Goal: Transaction & Acquisition: Download file/media

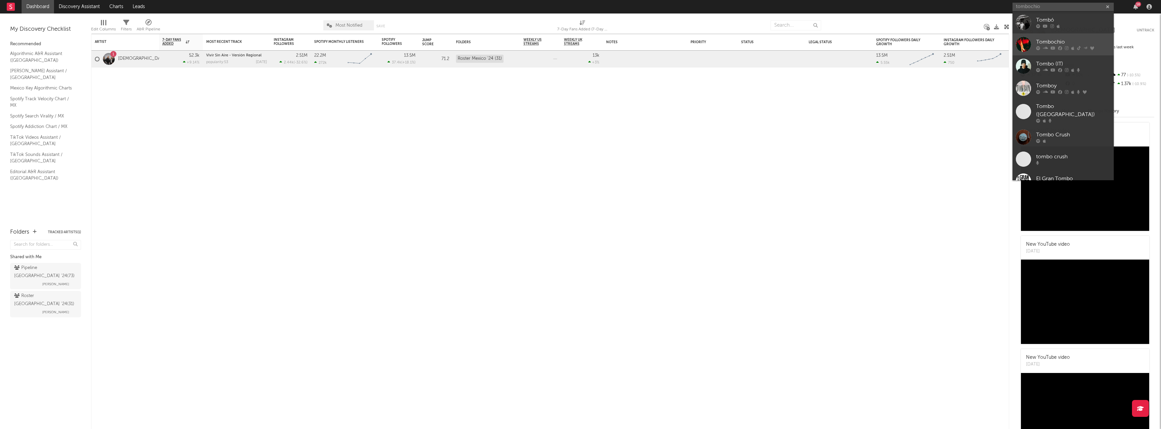
type input "tombochio"
click at [1057, 39] on div "Tombochio" at bounding box center [1073, 42] width 74 height 8
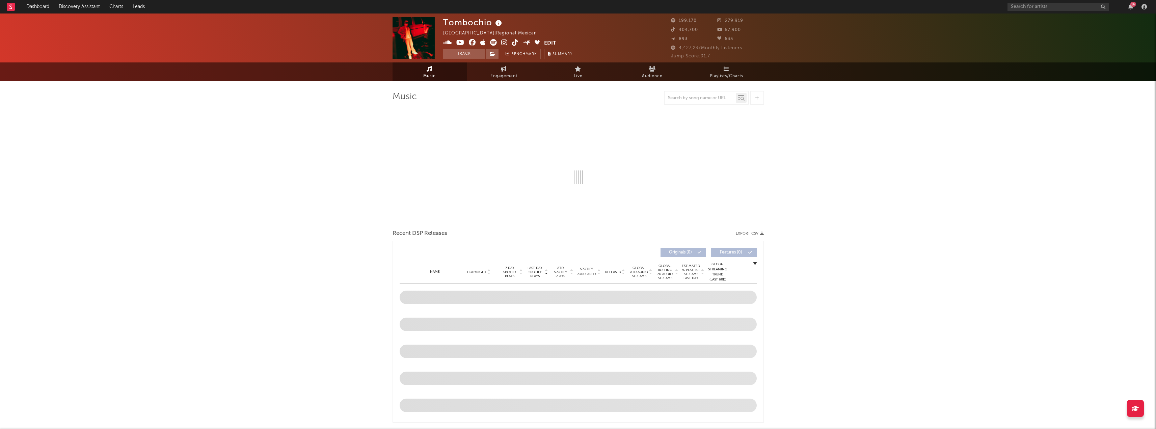
select select "6m"
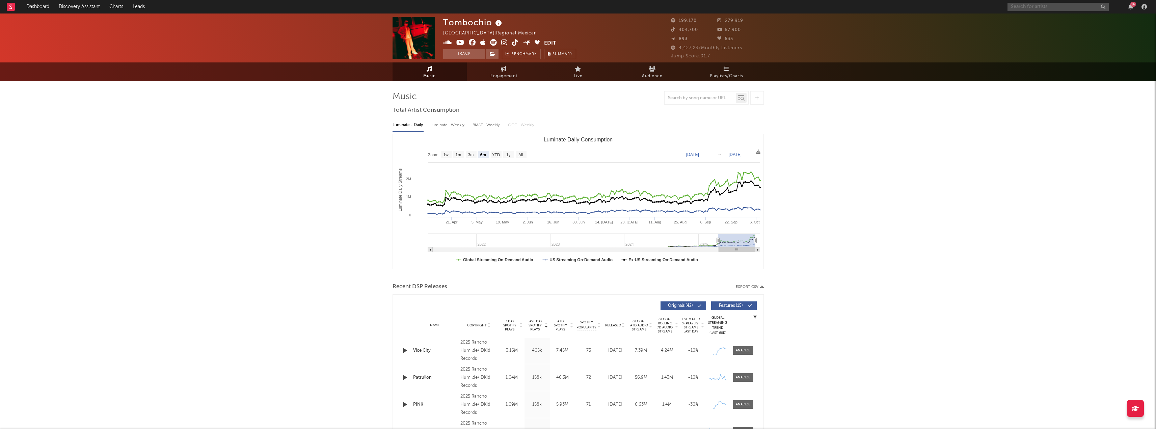
click at [1024, 7] on input "text" at bounding box center [1058, 7] width 101 height 8
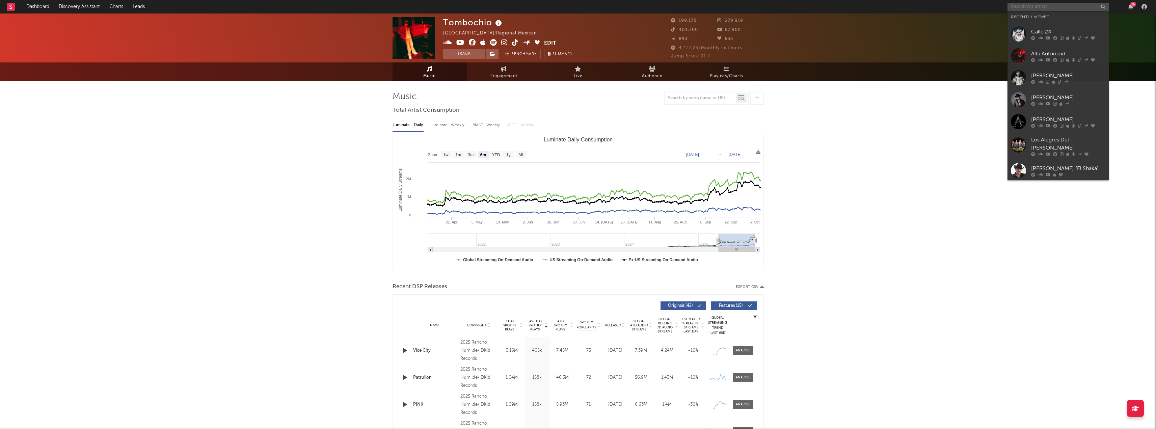
paste input "[URL][DOMAIN_NAME]"
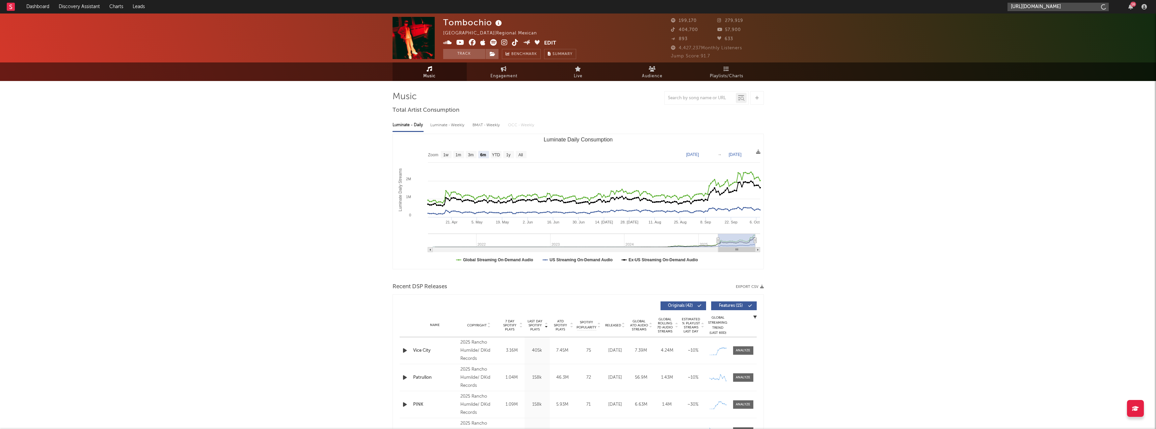
scroll to position [0, 127]
click at [1046, 4] on input "[URL][DOMAIN_NAME]" at bounding box center [1058, 7] width 101 height 8
type input "[URL][DOMAIN_NAME]"
click at [1045, 23] on div "Tombochio" at bounding box center [1068, 22] width 74 height 8
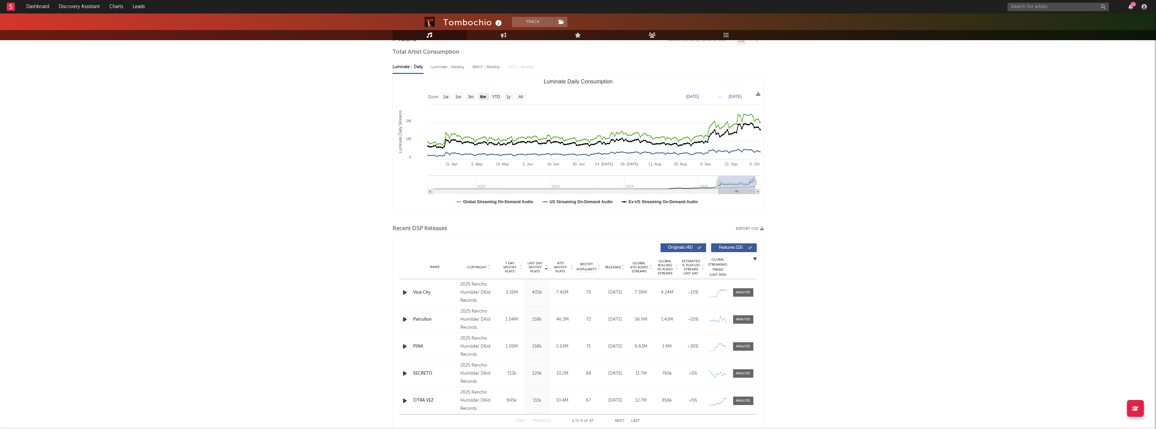
scroll to position [68, 0]
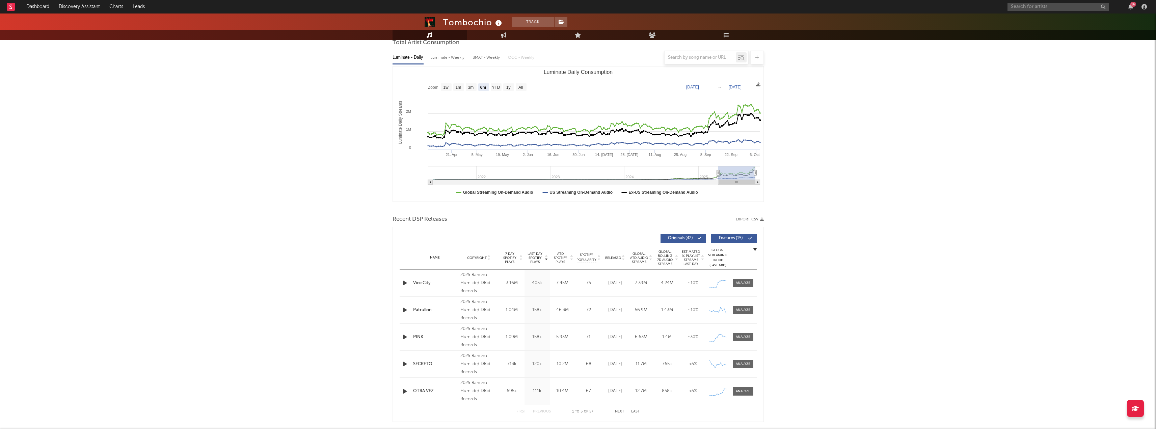
click at [747, 218] on button "Export CSV" at bounding box center [750, 219] width 28 height 4
